Goal: Task Accomplishment & Management: Manage account settings

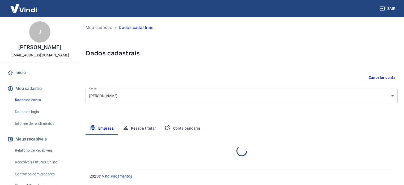
select select "SC"
select select "business"
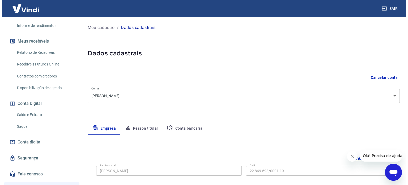
scroll to position [106, 0]
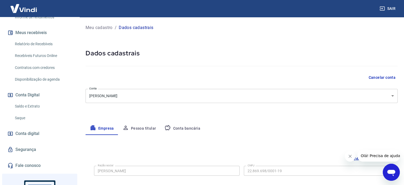
drag, startPoint x: 25, startPoint y: 106, endPoint x: 25, endPoint y: 119, distance: 12.7
click at [25, 106] on link "Saldo e Extrato" at bounding box center [43, 106] width 60 height 11
